Goal: Transaction & Acquisition: Purchase product/service

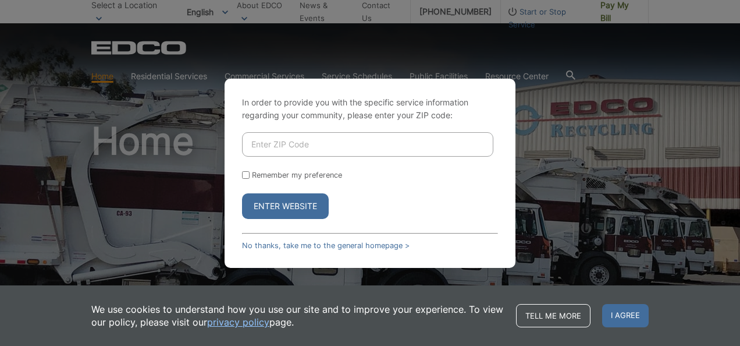
click at [289, 149] on input "Enter ZIP Code" at bounding box center [367, 144] width 251 height 24
type input "92078"
click at [296, 207] on button "Enter Website" at bounding box center [285, 206] width 87 height 26
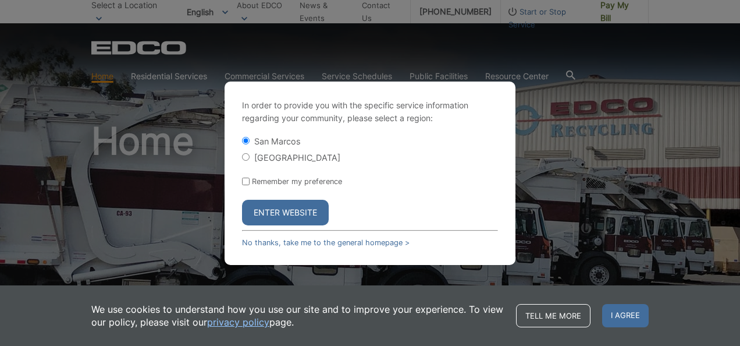
click at [288, 208] on button "Enter Website" at bounding box center [285, 213] width 87 height 26
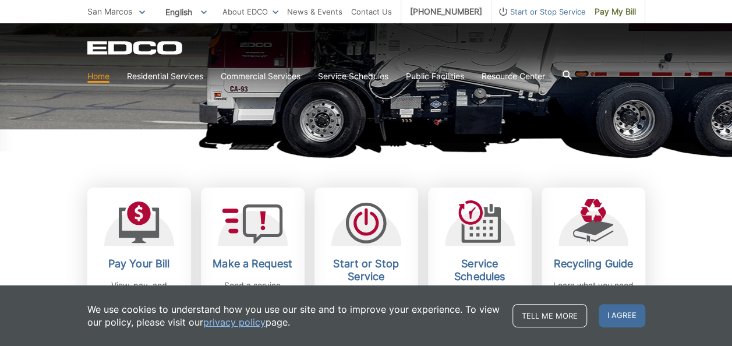
scroll to position [407, 0]
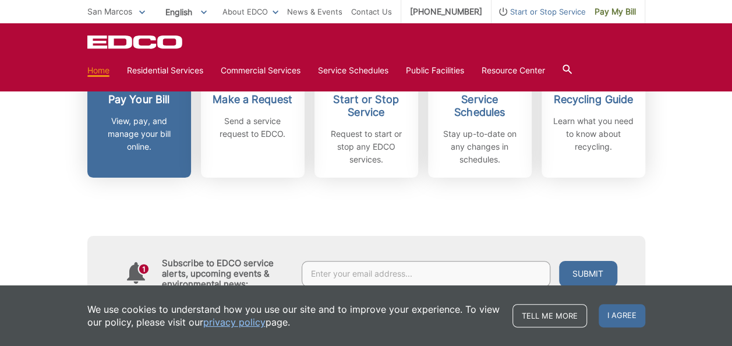
click at [148, 131] on p "View, pay, and manage your bill online." at bounding box center [139, 134] width 86 height 38
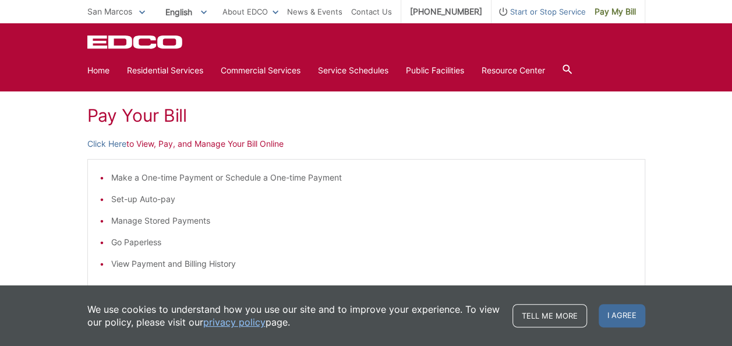
scroll to position [116, 0]
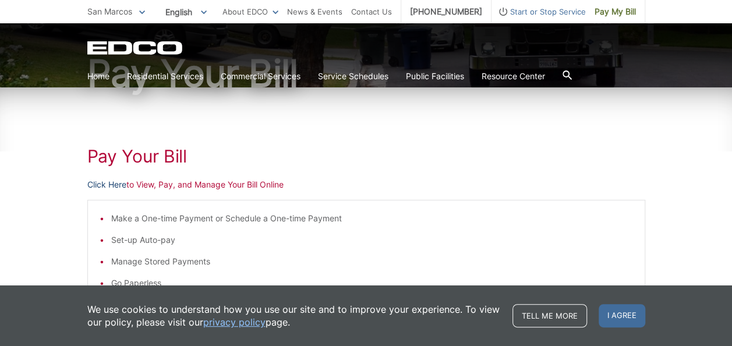
click at [111, 186] on link "Click Here" at bounding box center [106, 184] width 39 height 13
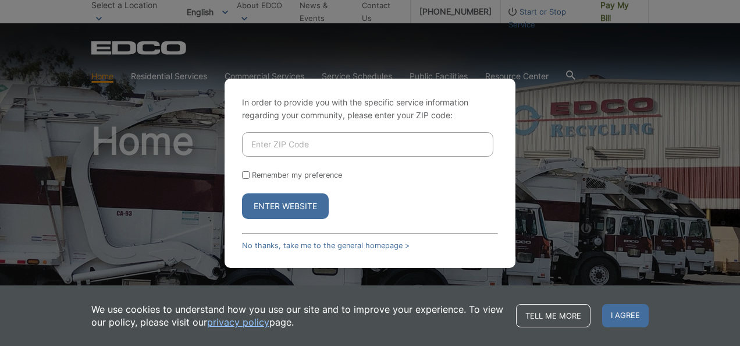
click at [312, 146] on input "Enter ZIP Code" at bounding box center [367, 144] width 251 height 24
type input "92078"
click at [281, 207] on button "Enter Website" at bounding box center [285, 206] width 87 height 26
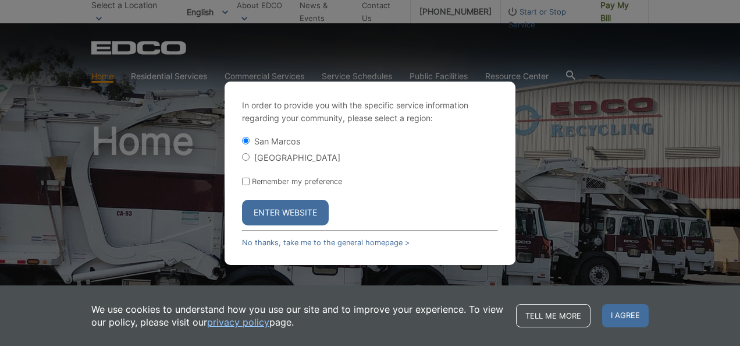
click at [307, 214] on button "Enter Website" at bounding box center [285, 213] width 87 height 26
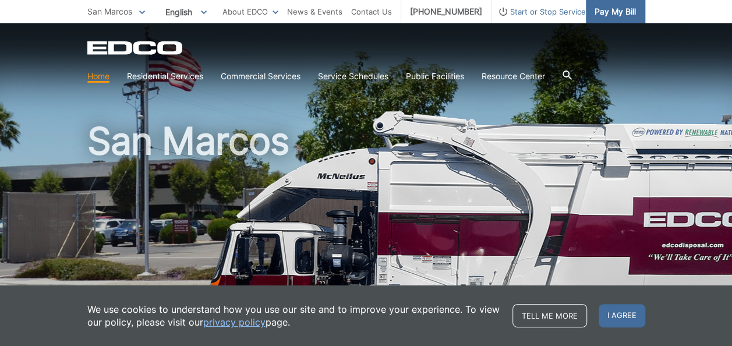
click at [603, 15] on span "Pay My Bill" at bounding box center [614, 11] width 41 height 13
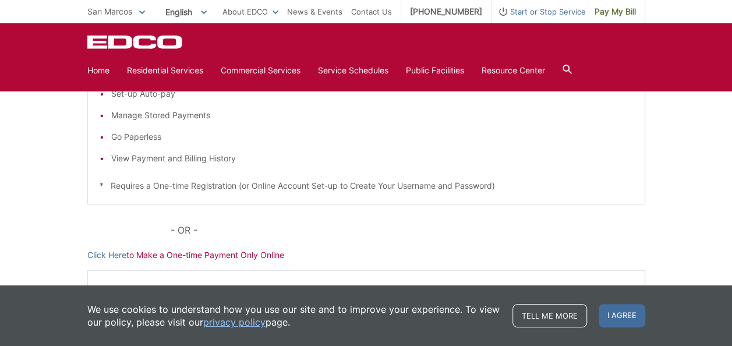
scroll to position [153, 0]
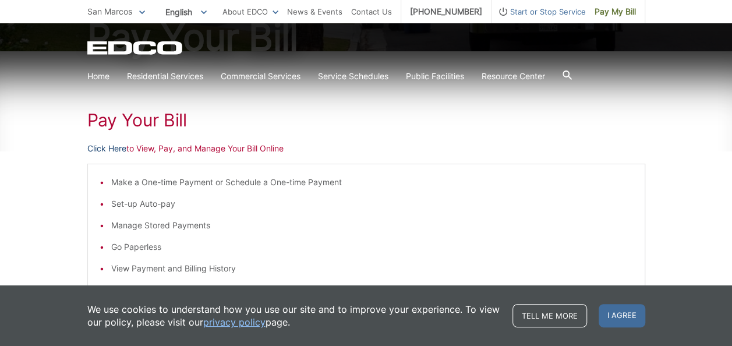
click at [109, 146] on link "Click Here" at bounding box center [106, 148] width 39 height 13
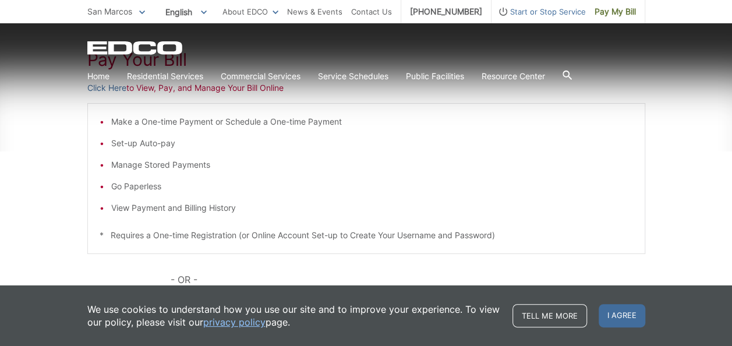
scroll to position [269, 0]
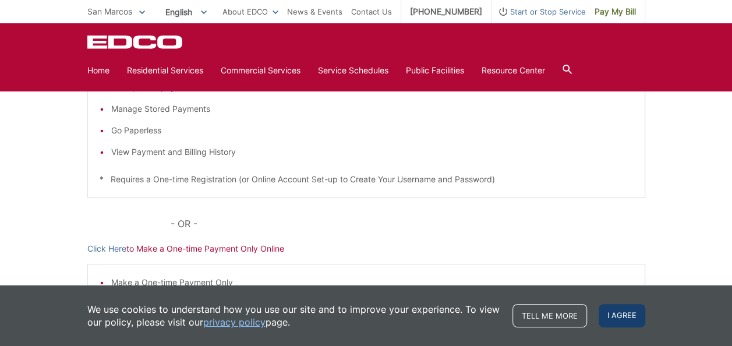
click at [632, 316] on span "I agree" at bounding box center [621, 315] width 47 height 23
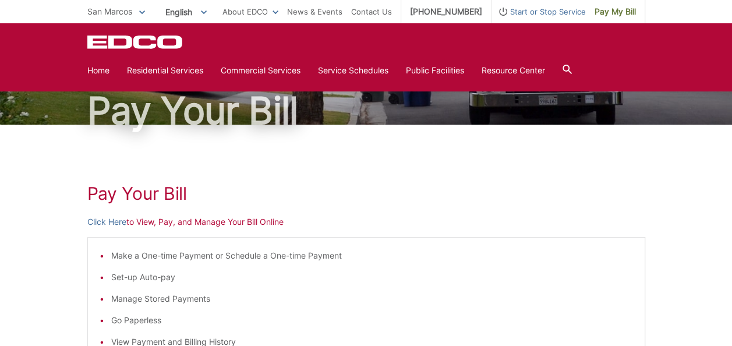
scroll to position [0, 0]
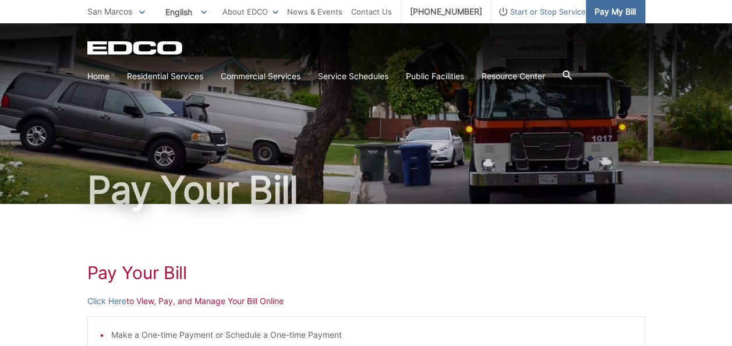
click at [598, 10] on span "Pay My Bill" at bounding box center [614, 11] width 41 height 13
click at [605, 7] on span "Pay My Bill" at bounding box center [614, 11] width 41 height 13
drag, startPoint x: 623, startPoint y: 16, endPoint x: 615, endPoint y: 15, distance: 7.6
click at [623, 16] on span "Pay My Bill" at bounding box center [614, 11] width 41 height 13
click at [109, 300] on link "Click Here" at bounding box center [106, 301] width 39 height 13
